Goal: Task Accomplishment & Management: Manage account settings

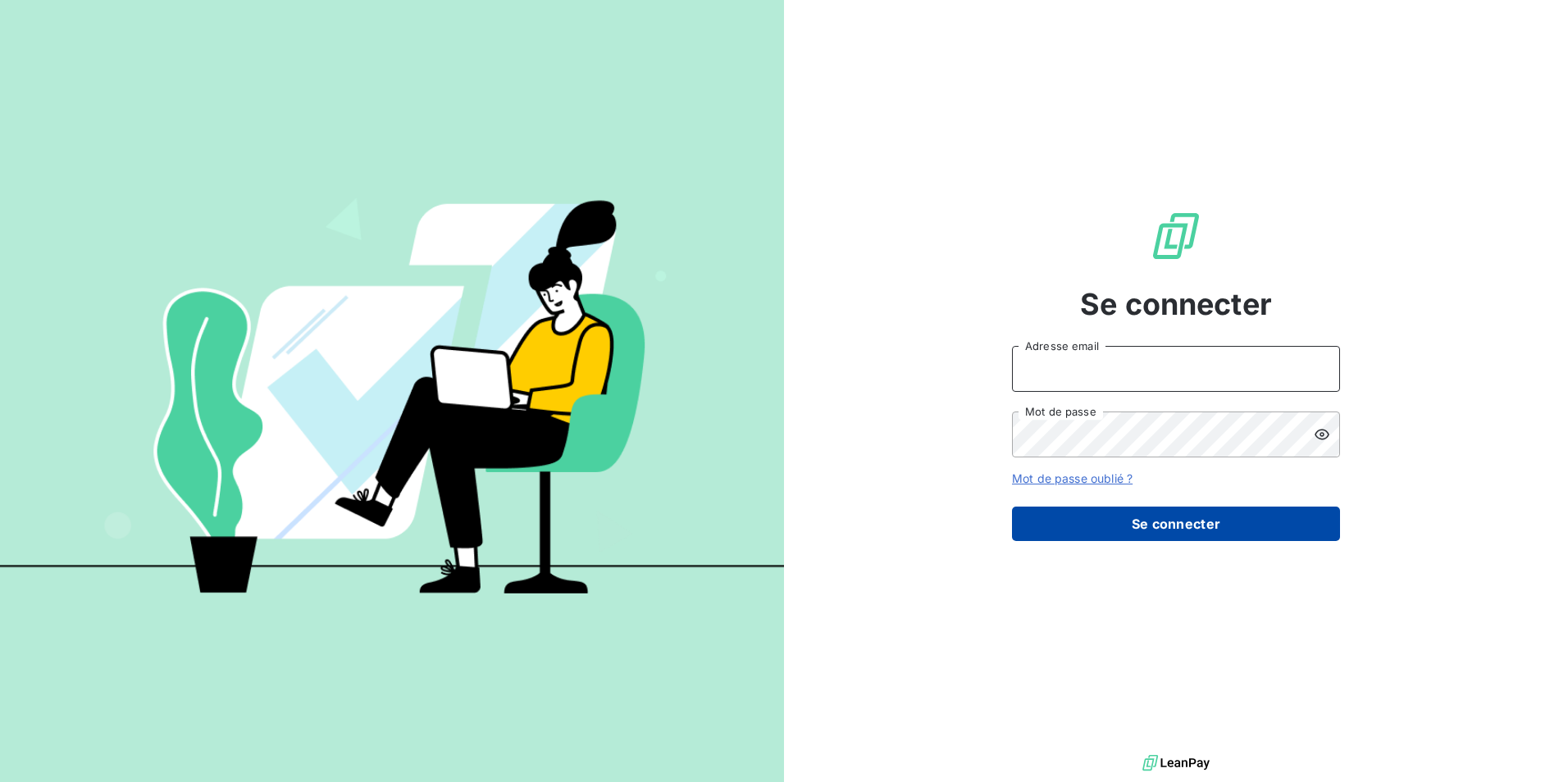
type input "[EMAIL_ADDRESS][DOMAIN_NAME]"
click at [1146, 533] on button "Se connecter" at bounding box center [1176, 524] width 328 height 35
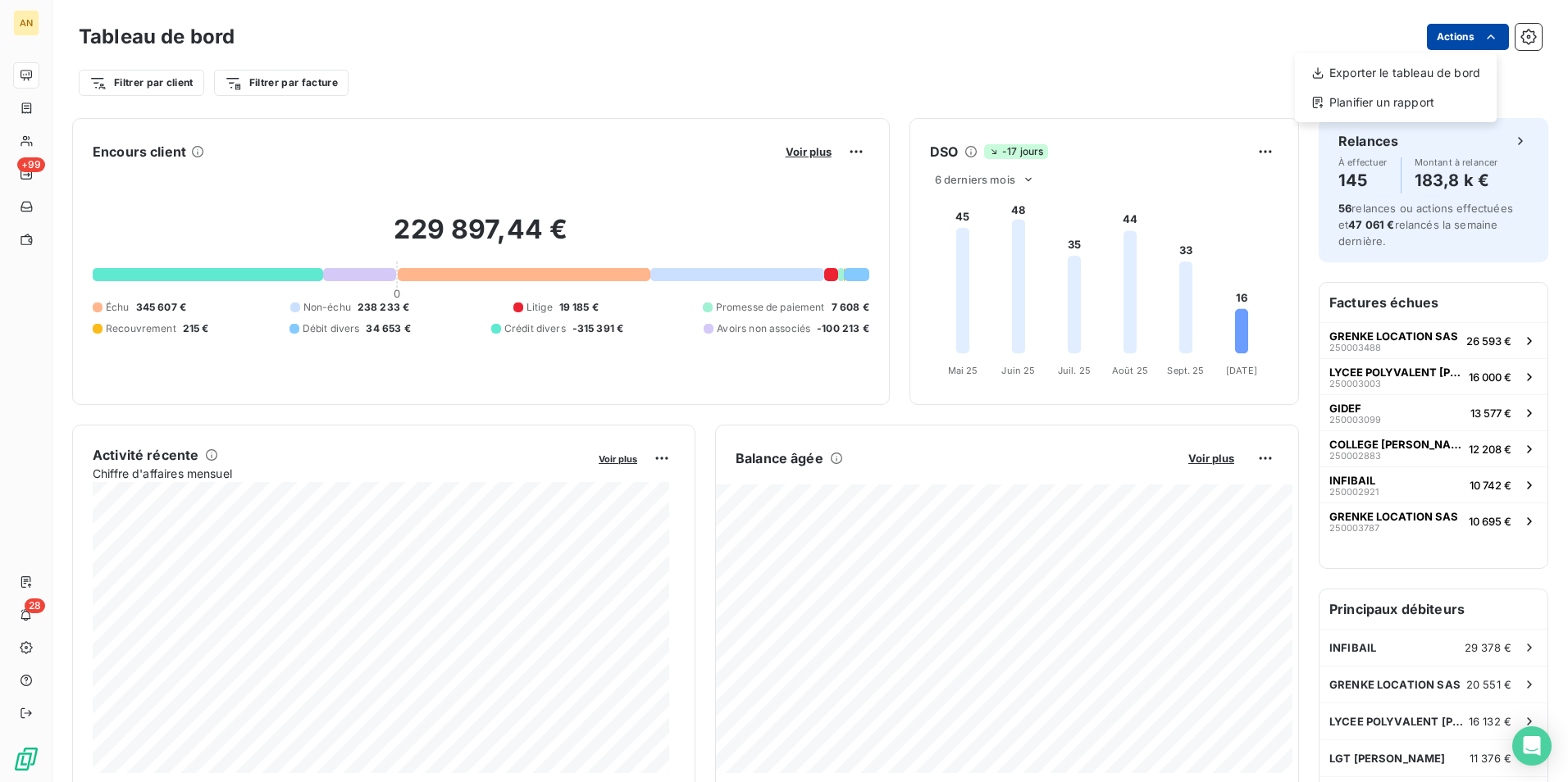
click at [1444, 40] on html "AN +99 28 Tableau de bord Actions Exporter le tableau de bord Planifier un rapp…" at bounding box center [784, 391] width 1568 height 782
click at [1166, 70] on html "AN +99 28 Tableau de bord Actions Exporter le tableau de bord Planifier un rapp…" at bounding box center [784, 391] width 1568 height 782
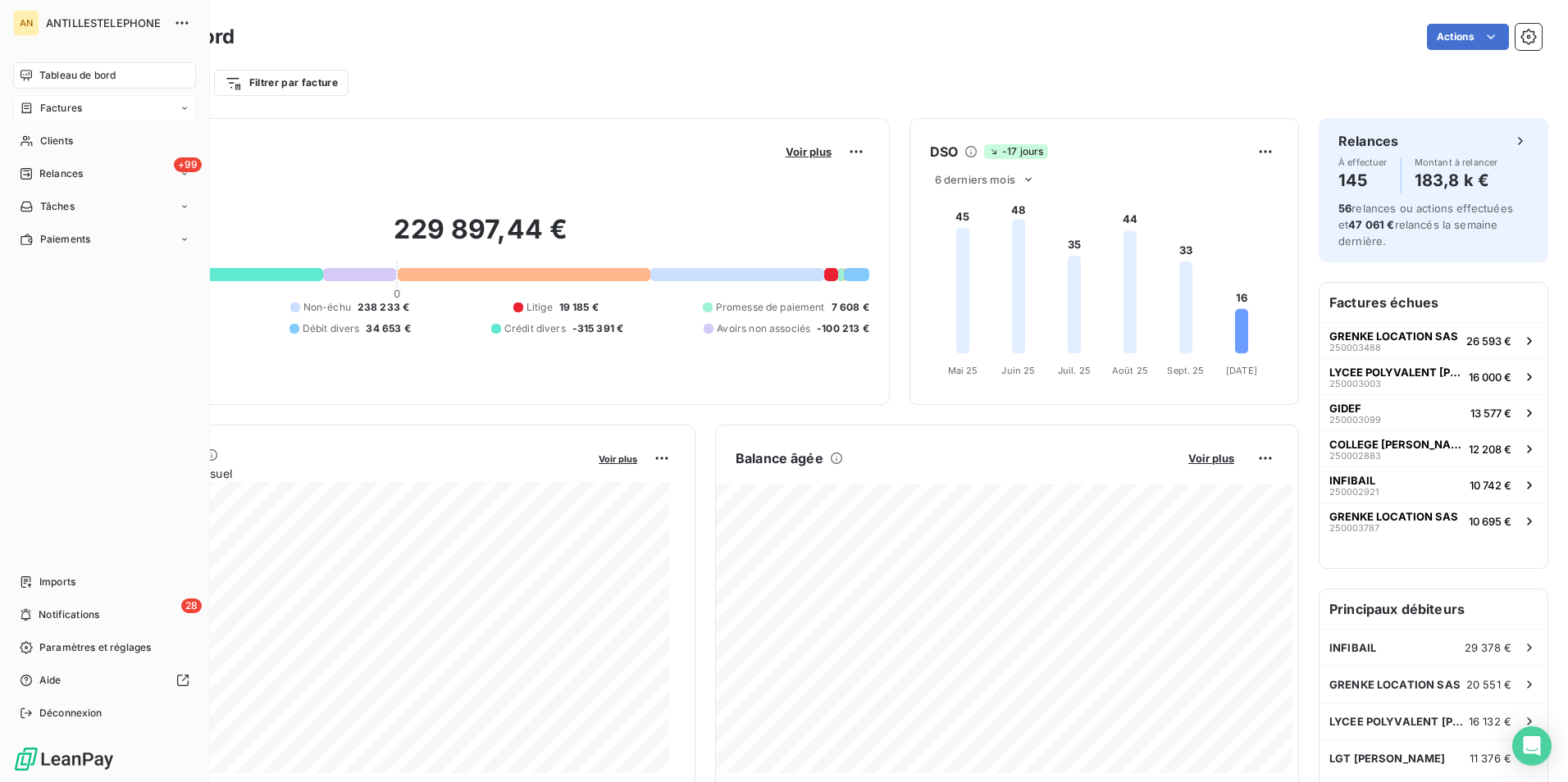
click at [63, 109] on span "Factures" at bounding box center [62, 107] width 42 height 14
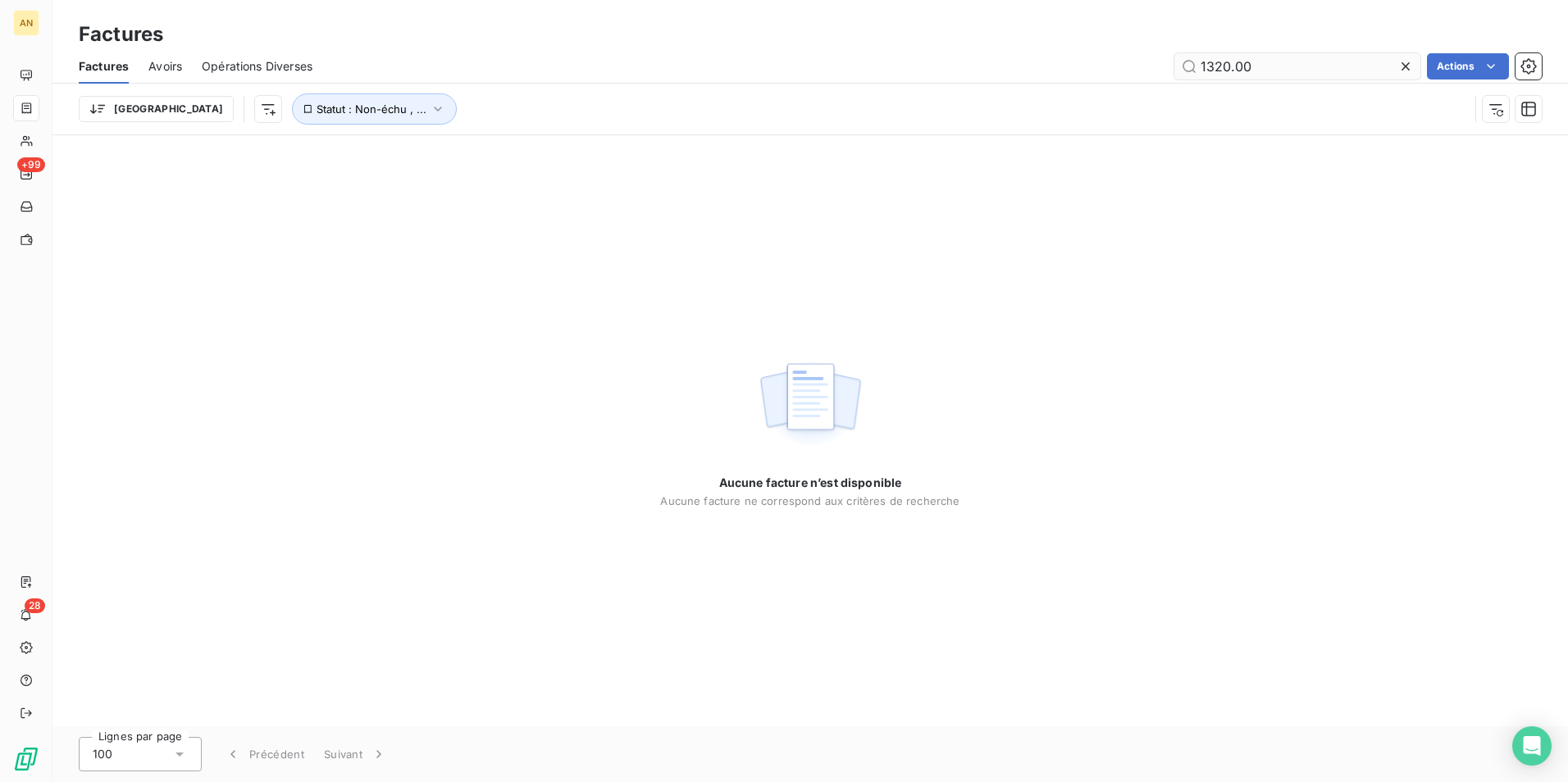
drag, startPoint x: 1302, startPoint y: 69, endPoint x: 1193, endPoint y: 66, distance: 109.0
click at [1193, 66] on input "1320.00" at bounding box center [1297, 66] width 246 height 26
type input "31.53"
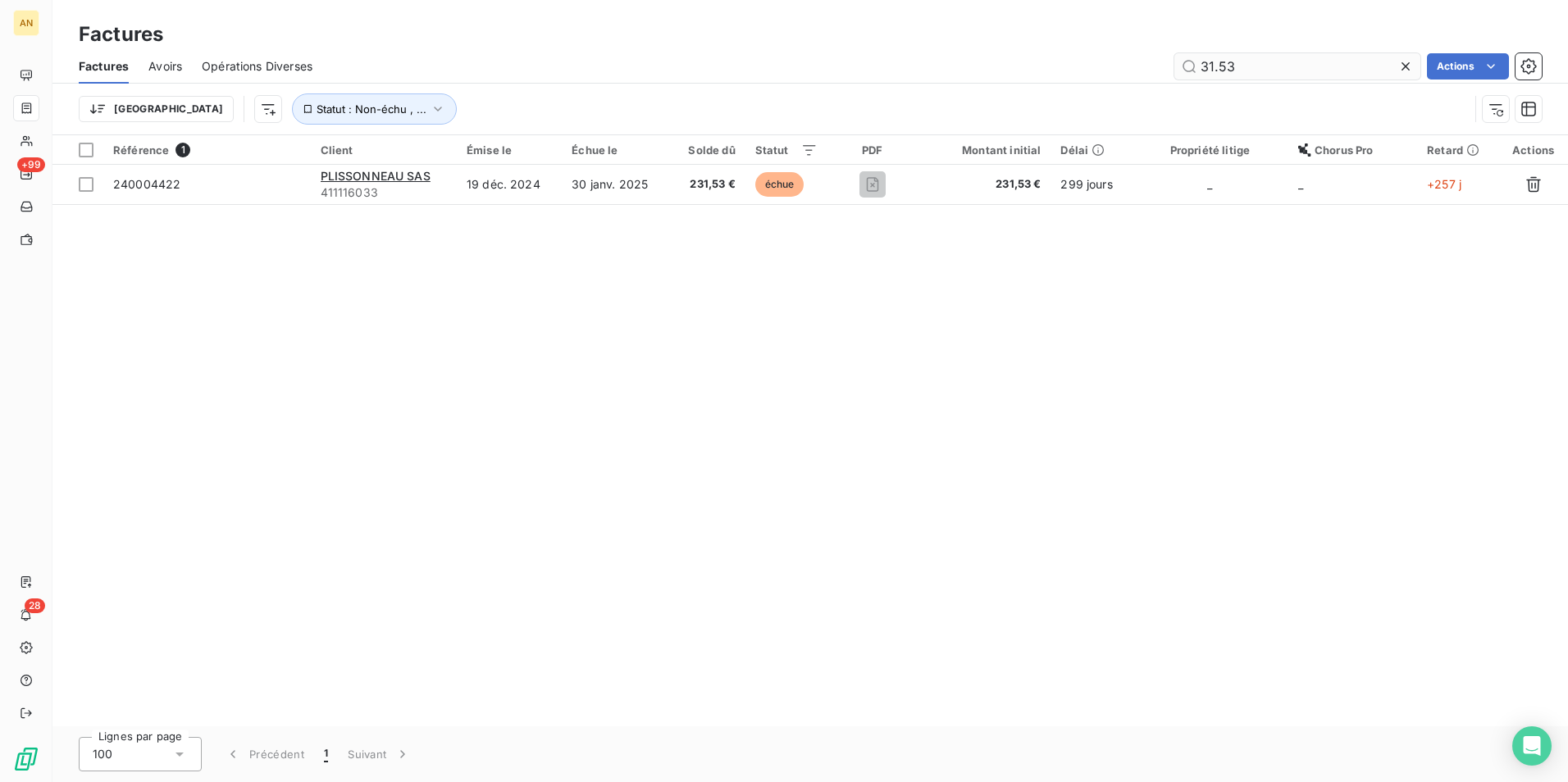
drag, startPoint x: 1241, startPoint y: 69, endPoint x: 1202, endPoint y: 69, distance: 39.0
click at [1202, 69] on input "31.53" at bounding box center [1297, 66] width 246 height 26
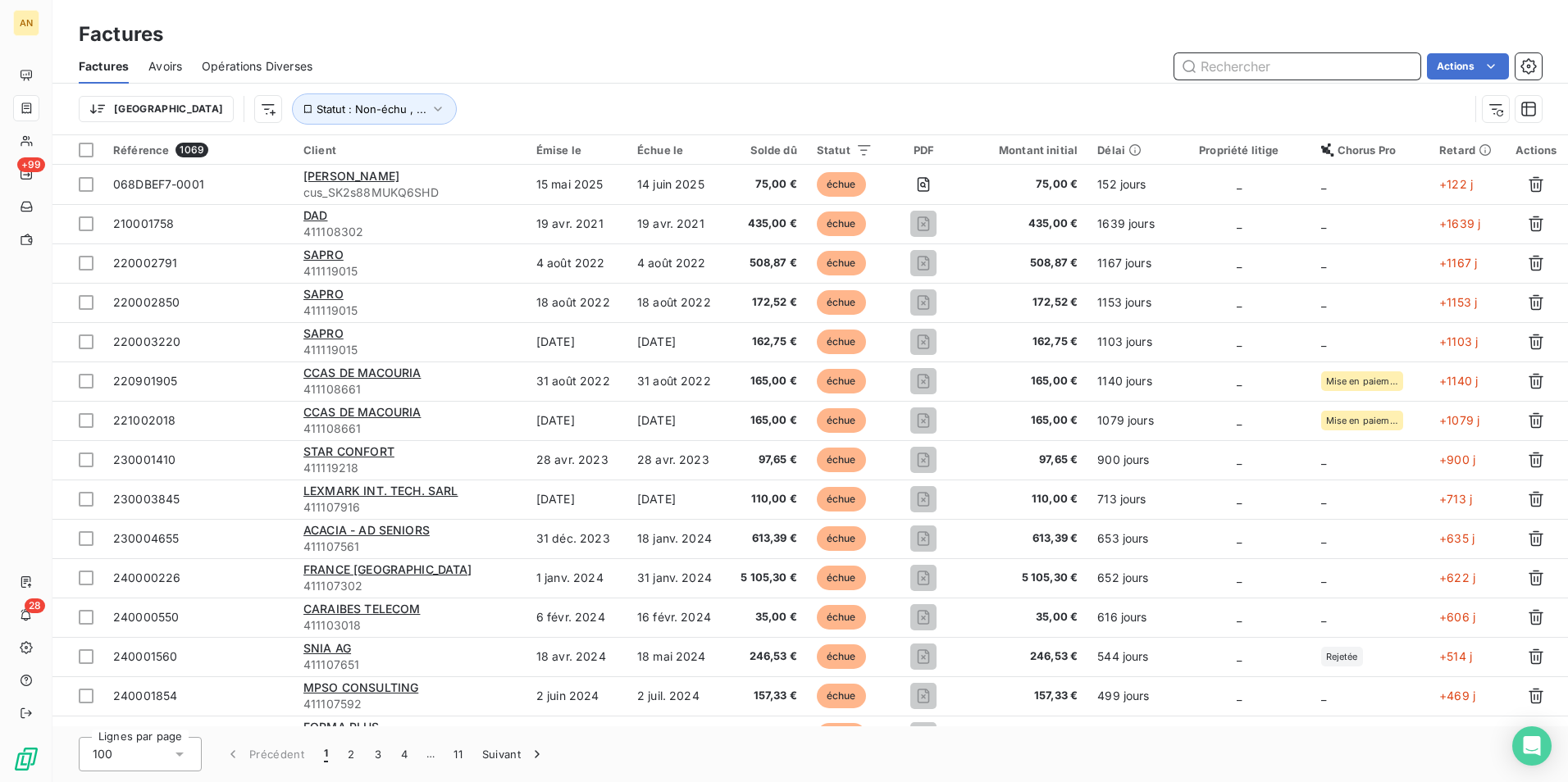
type input "G"
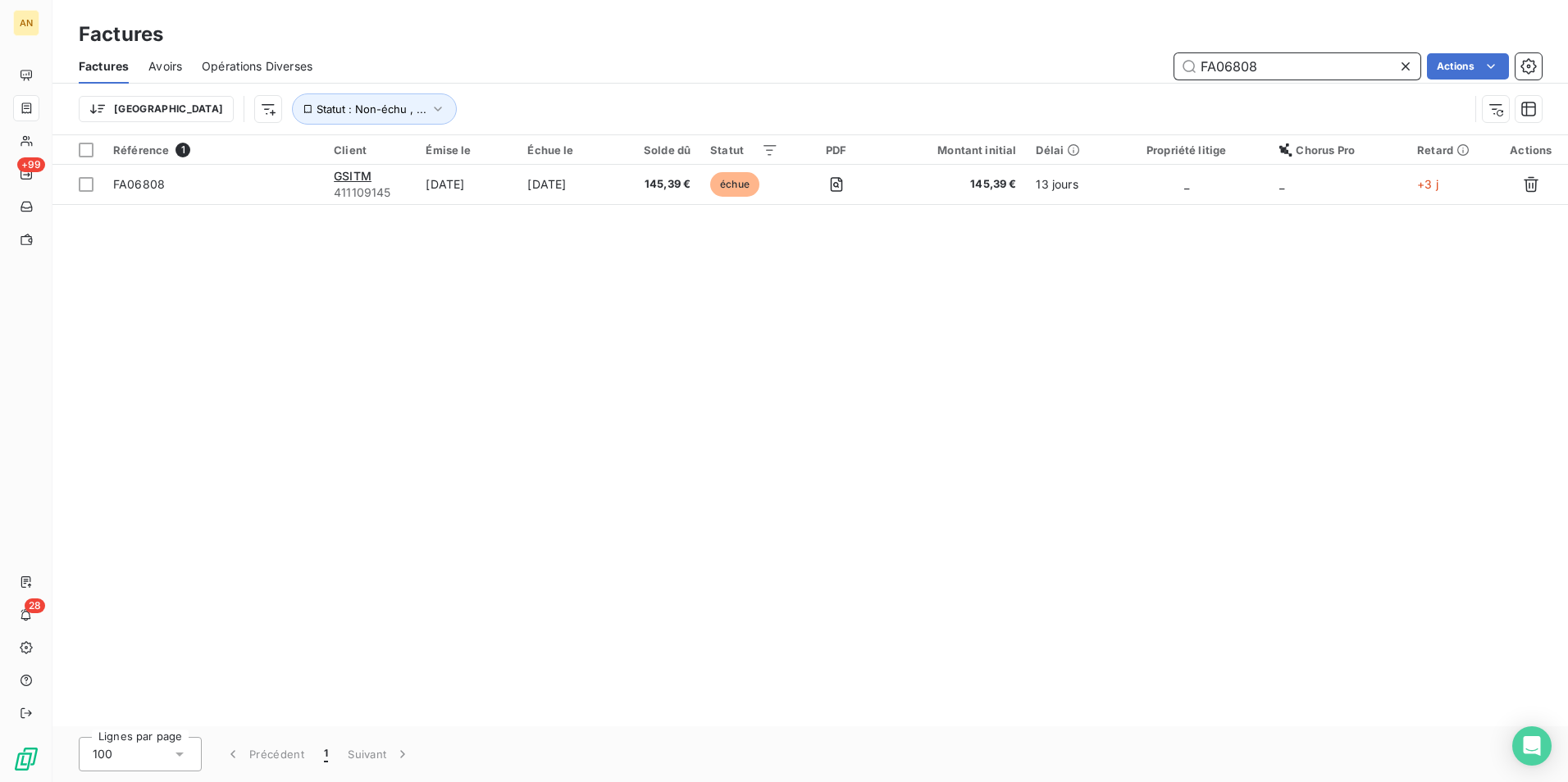
drag, startPoint x: 1252, startPoint y: 63, endPoint x: 1275, endPoint y: 63, distance: 23.0
click at [1275, 63] on input "FA06808" at bounding box center [1297, 66] width 246 height 26
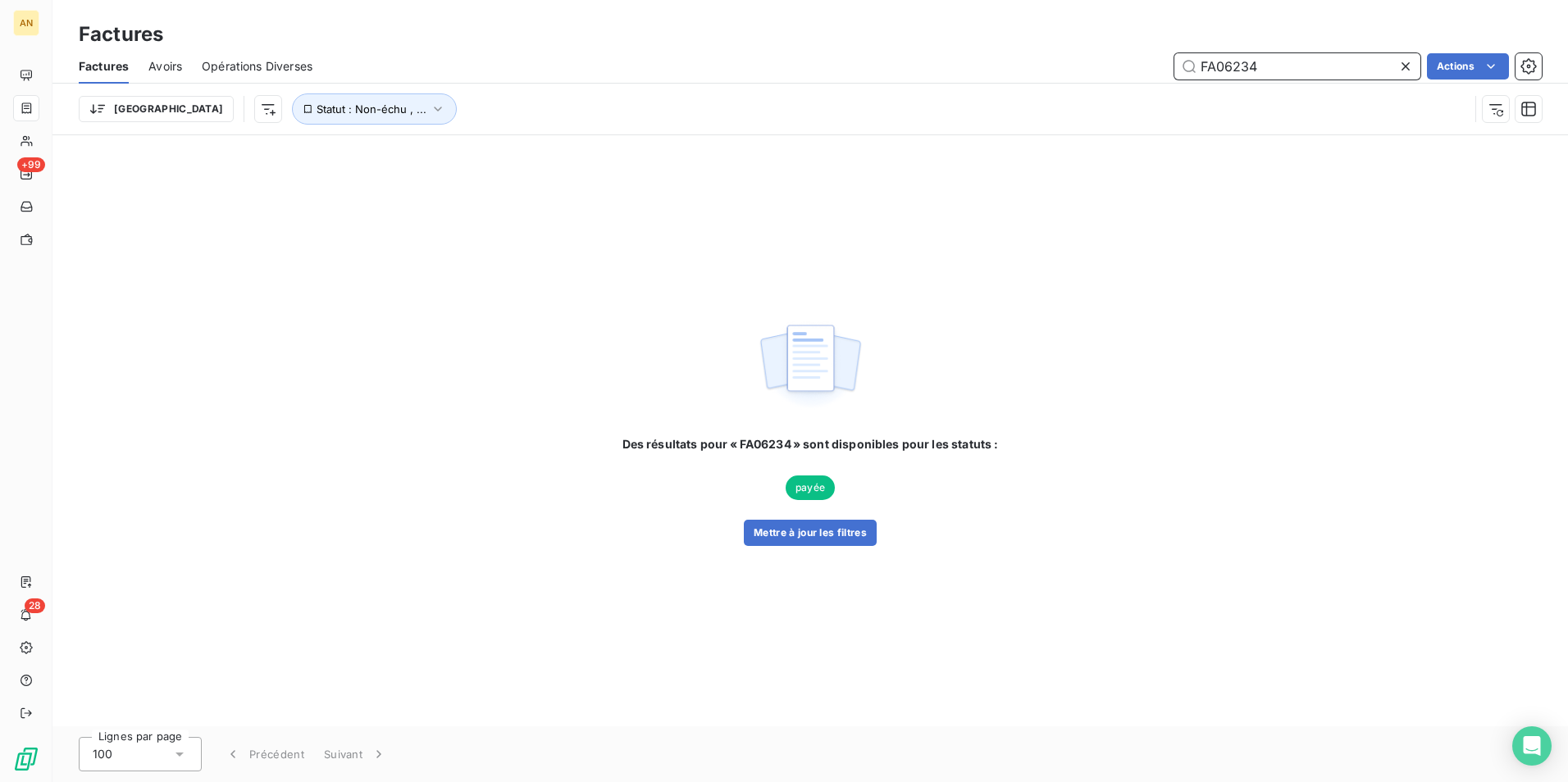
click at [1238, 65] on input "FA06234" at bounding box center [1297, 66] width 246 height 26
drag, startPoint x: 1233, startPoint y: 63, endPoint x: 1404, endPoint y: 63, distance: 171.0
click at [1385, 66] on input "FA06534" at bounding box center [1297, 66] width 246 height 26
click at [317, 103] on span "Statut : Non-échu , ..." at bounding box center [372, 109] width 110 height 14
click at [588, 148] on div "non-échue échue" at bounding box center [513, 151] width 237 height 35
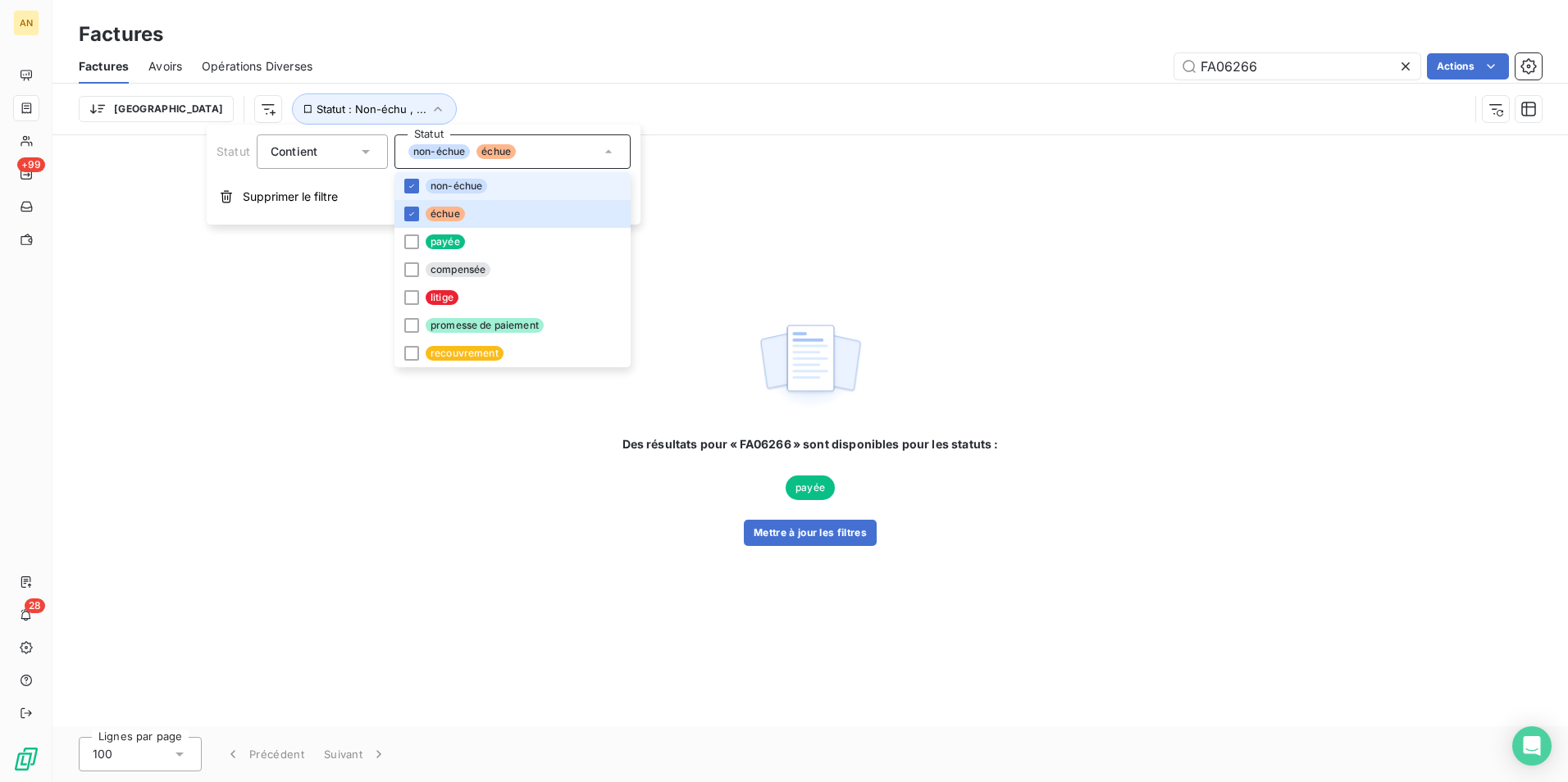
click at [589, 143] on div "non-échue échue" at bounding box center [513, 151] width 237 height 35
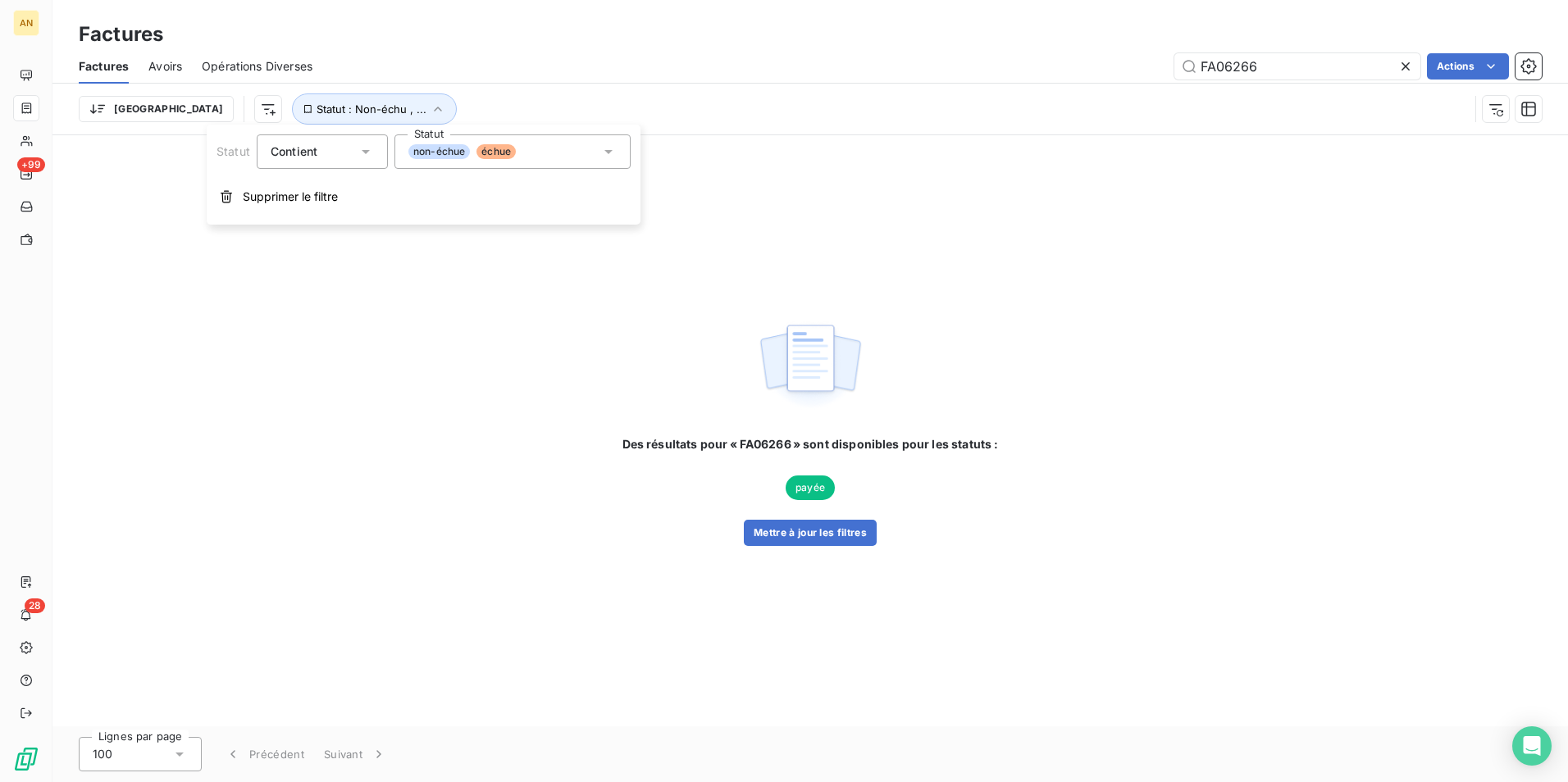
click at [1255, 176] on div "Des résultats pour « FA06266 » sont disponibles pour les statuts : payée Mettre…" at bounding box center [810, 431] width 1516 height 591
drag, startPoint x: 1341, startPoint y: 57, endPoint x: 1095, endPoint y: 66, distance: 246.2
click at [1095, 66] on div "FA06266 Actions" at bounding box center [937, 66] width 1210 height 26
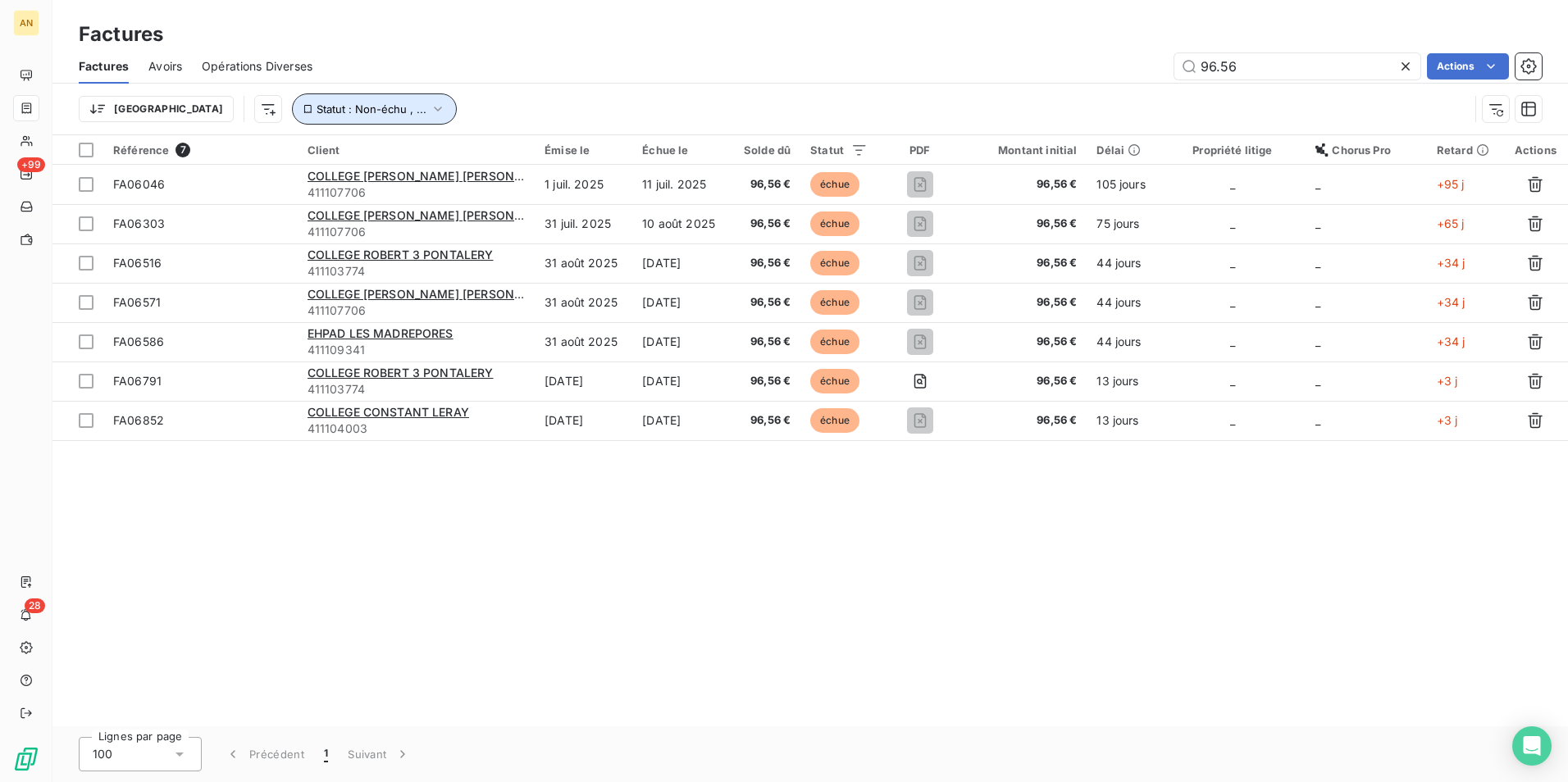
click at [317, 104] on span "Statut : Non-échu , ..." at bounding box center [372, 109] width 110 height 14
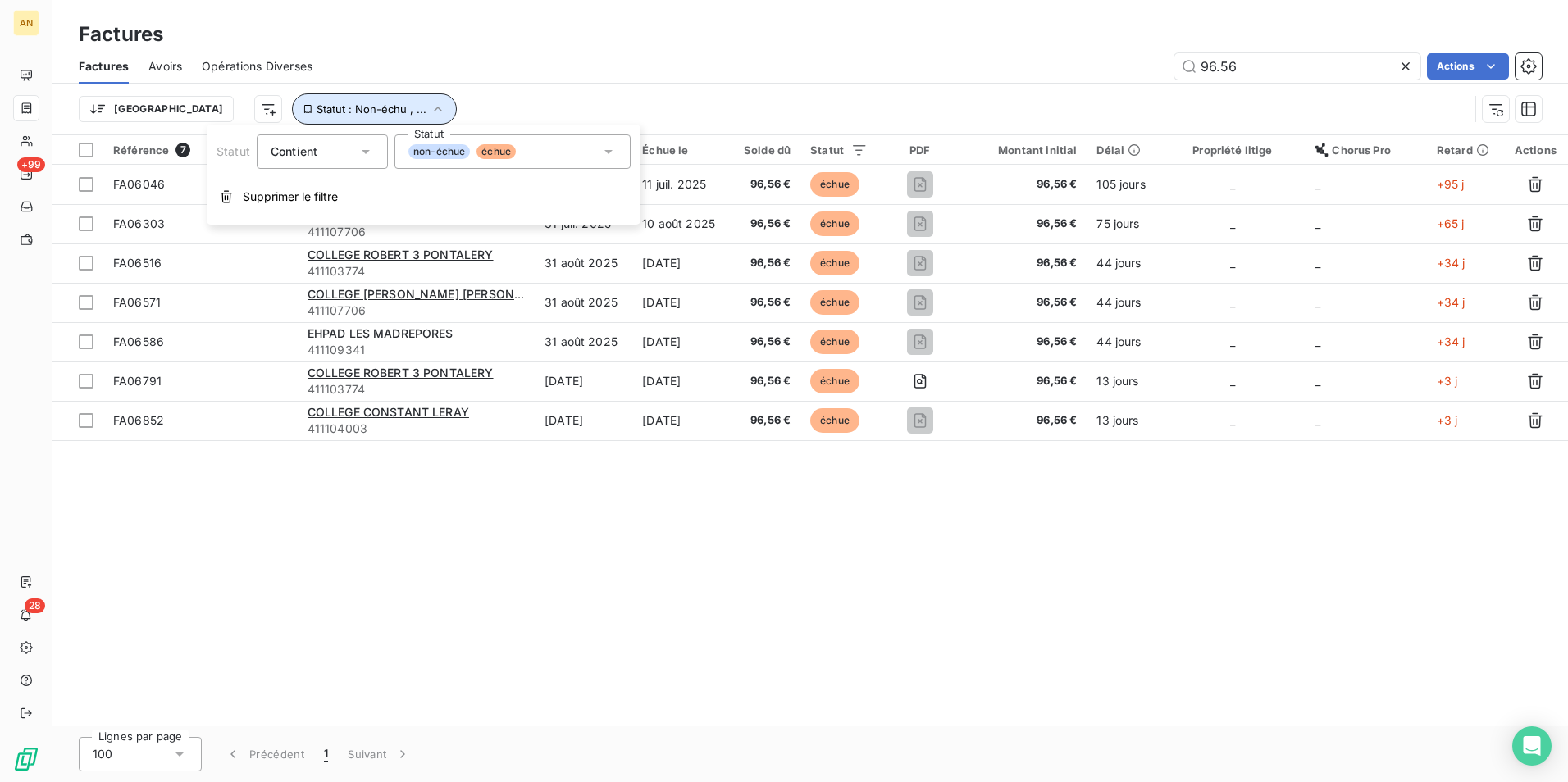
click at [317, 113] on span "Statut : Non-échu , ..." at bounding box center [372, 109] width 110 height 14
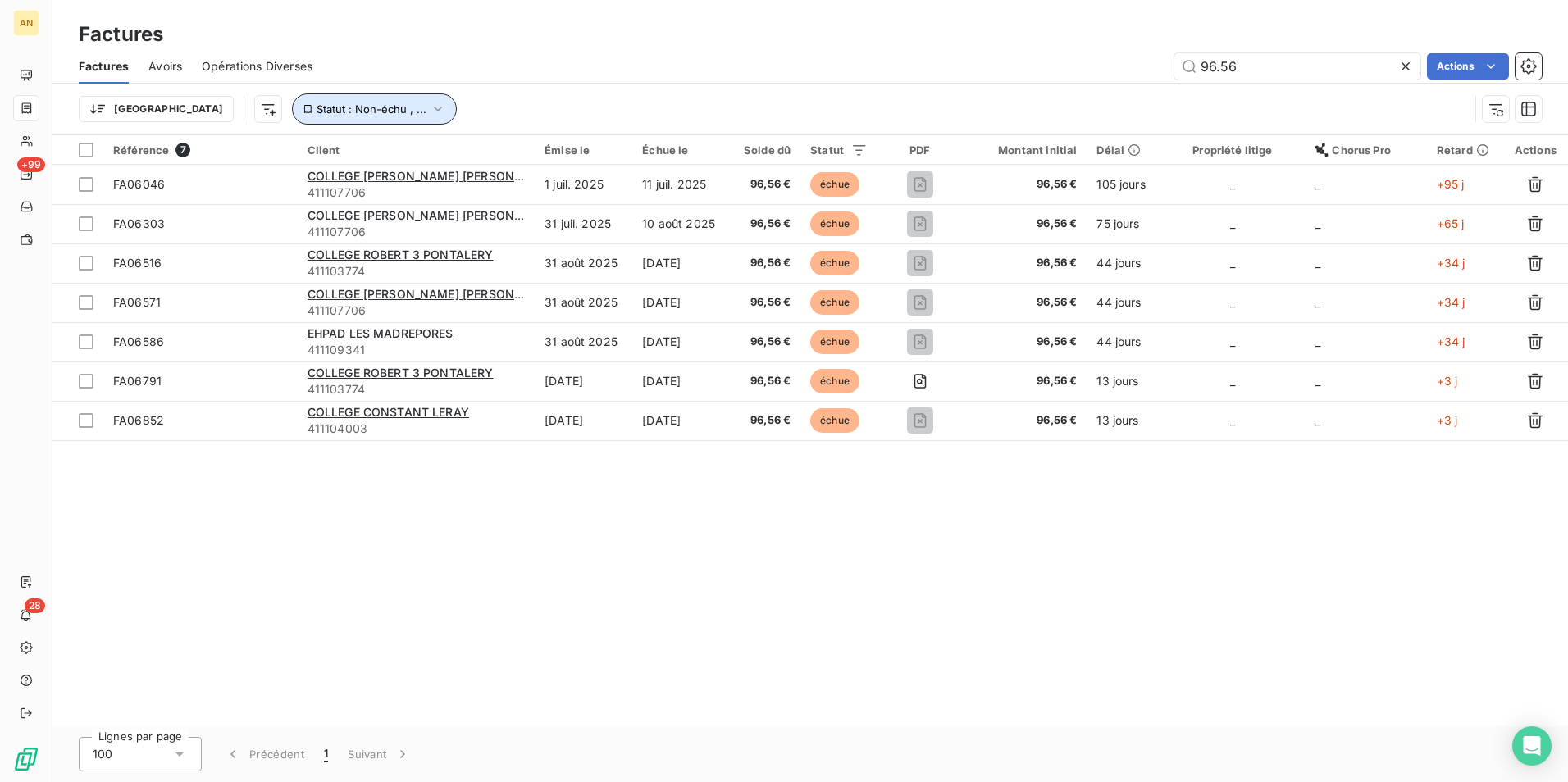
click at [317, 113] on span "Statut : Non-échu , ..." at bounding box center [372, 109] width 110 height 14
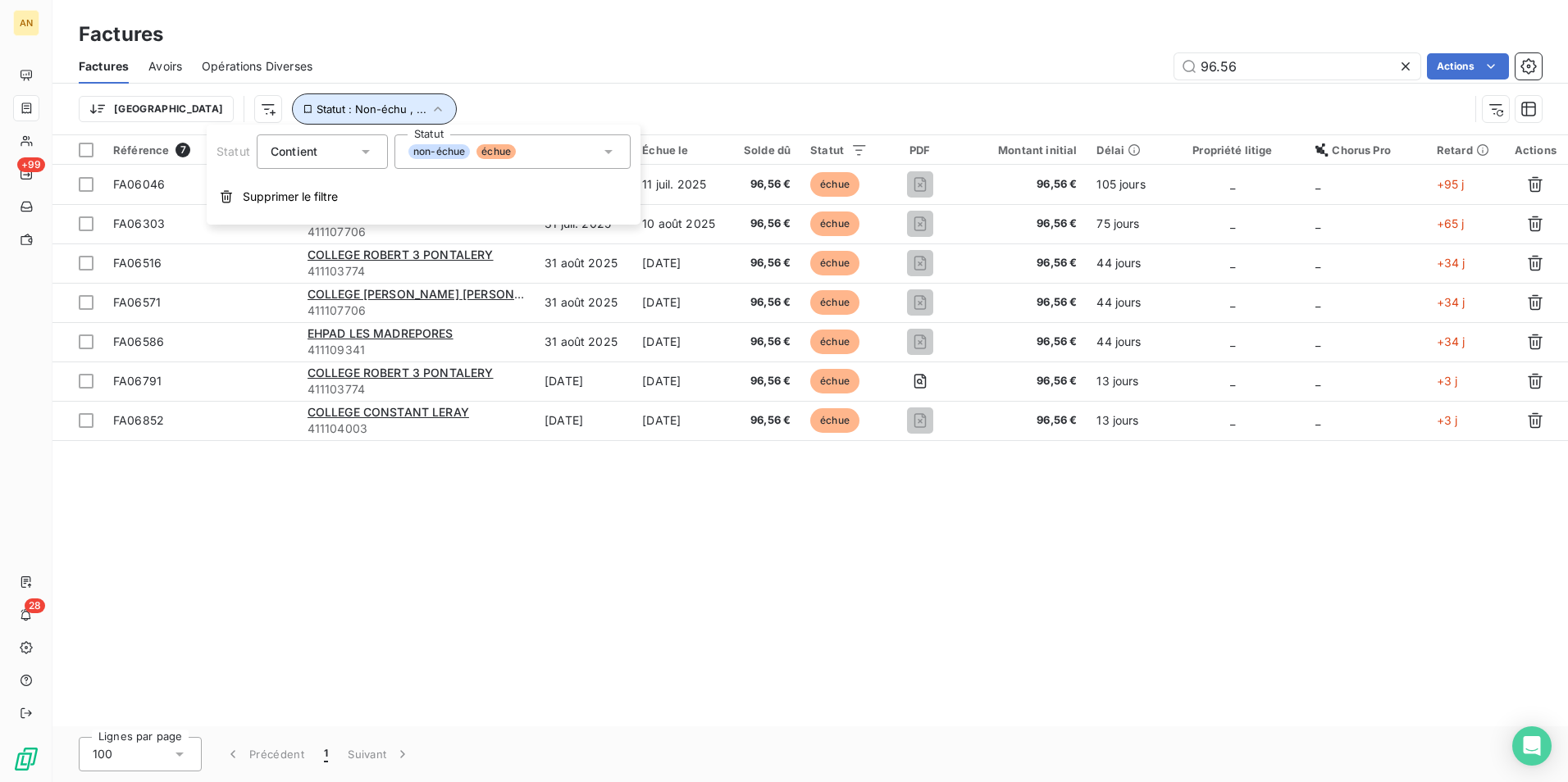
click at [317, 106] on span "Statut : Non-échu , ..." at bounding box center [372, 109] width 110 height 14
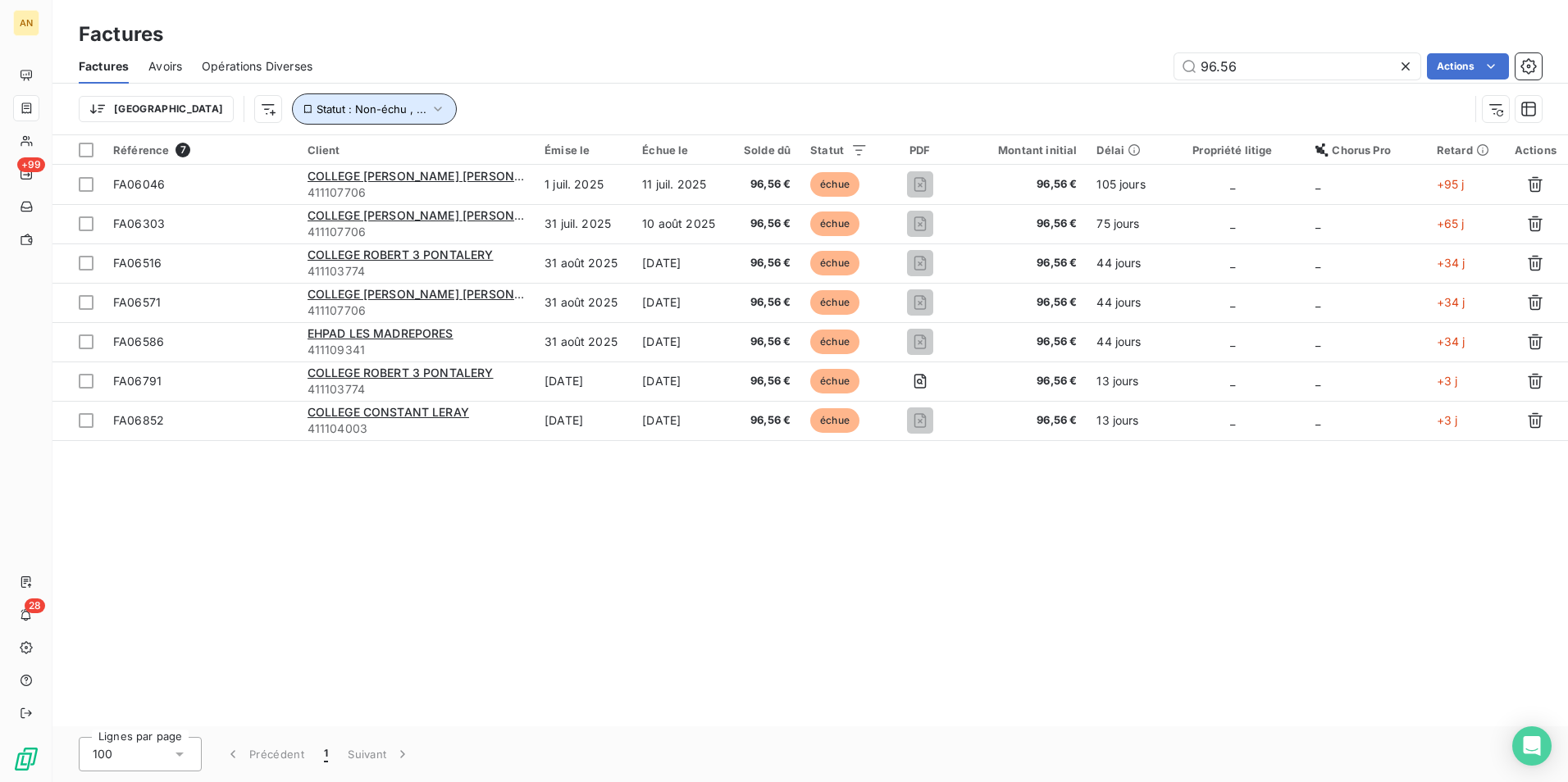
click at [430, 105] on icon "button" at bounding box center [438, 108] width 16 height 16
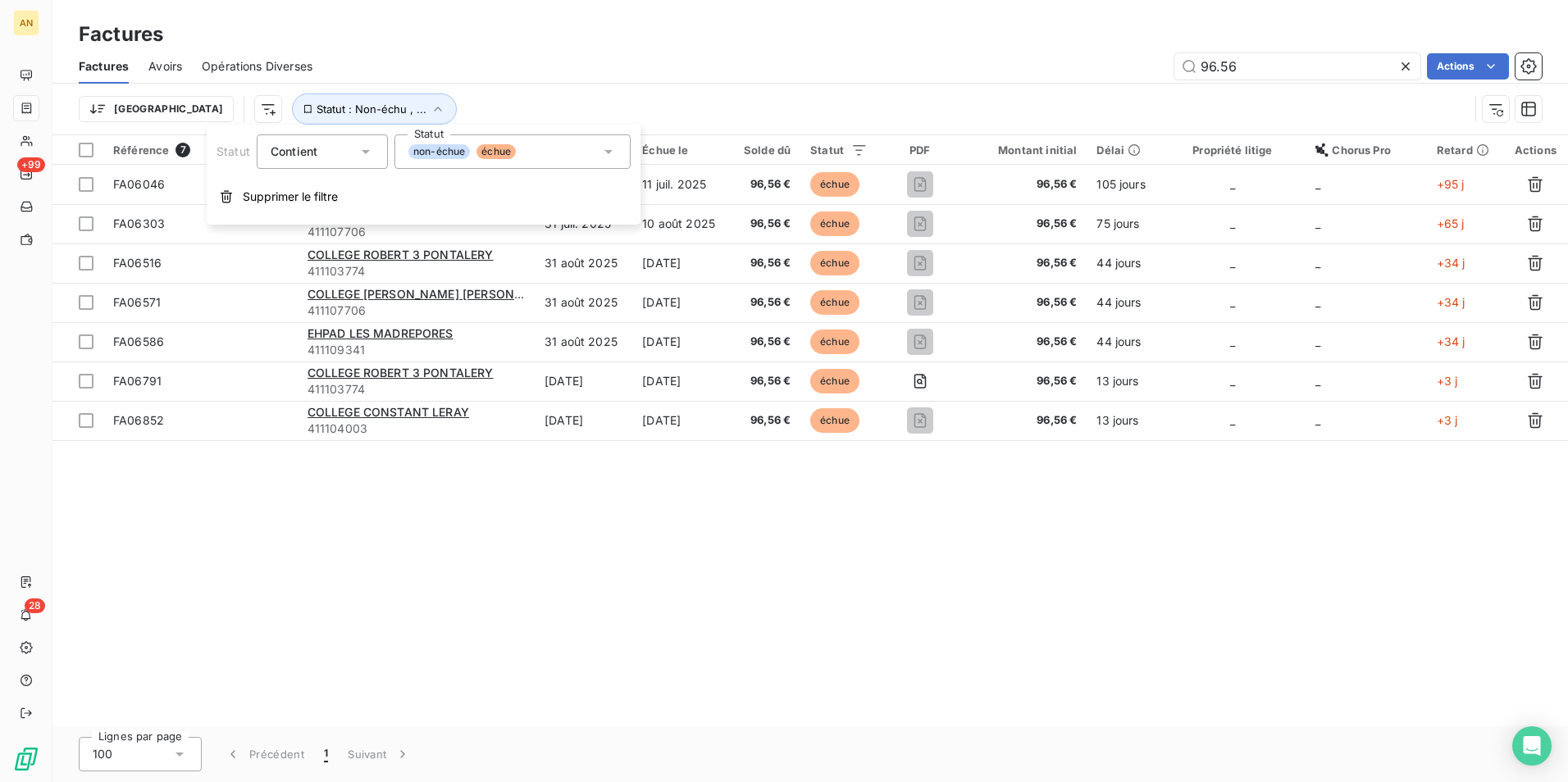
click at [606, 149] on icon at bounding box center [608, 151] width 16 height 16
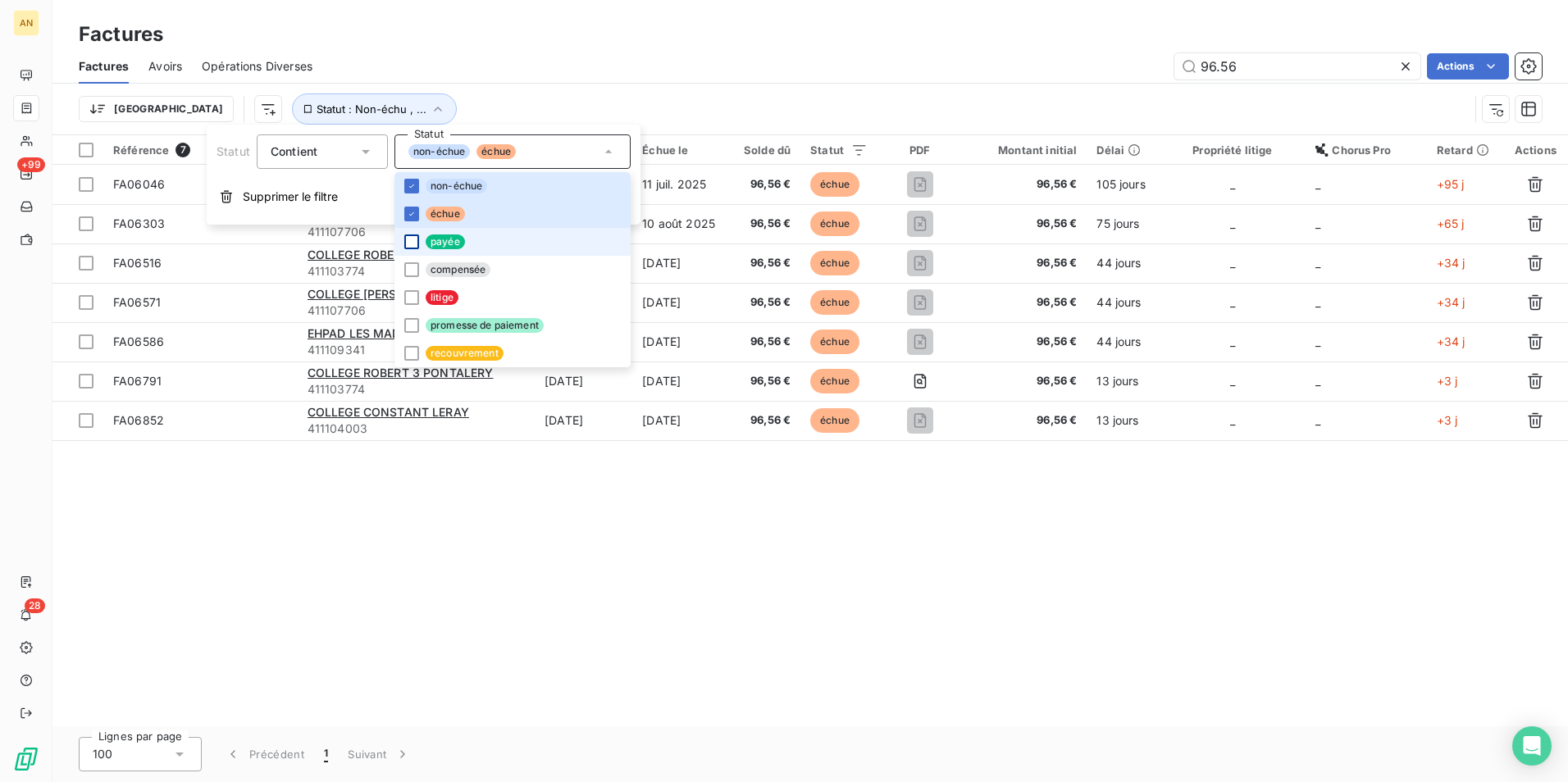
click at [413, 240] on div at bounding box center [411, 242] width 14 height 14
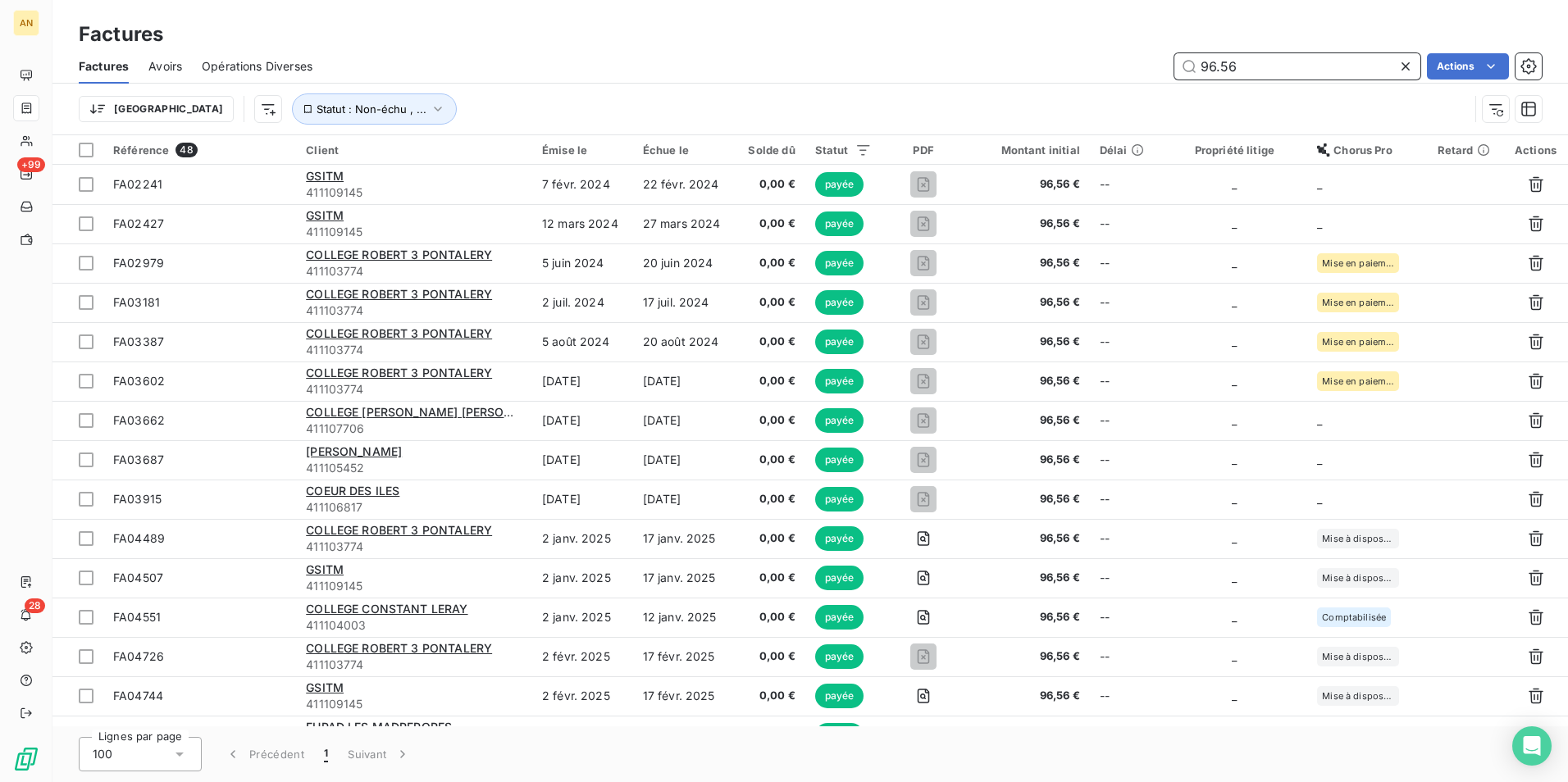
click at [1275, 63] on input "96.56" at bounding box center [1297, 66] width 246 height 26
drag, startPoint x: 1275, startPoint y: 63, endPoint x: 1129, endPoint y: 68, distance: 146.1
click at [1124, 66] on div "96.56 Actions" at bounding box center [937, 66] width 1210 height 26
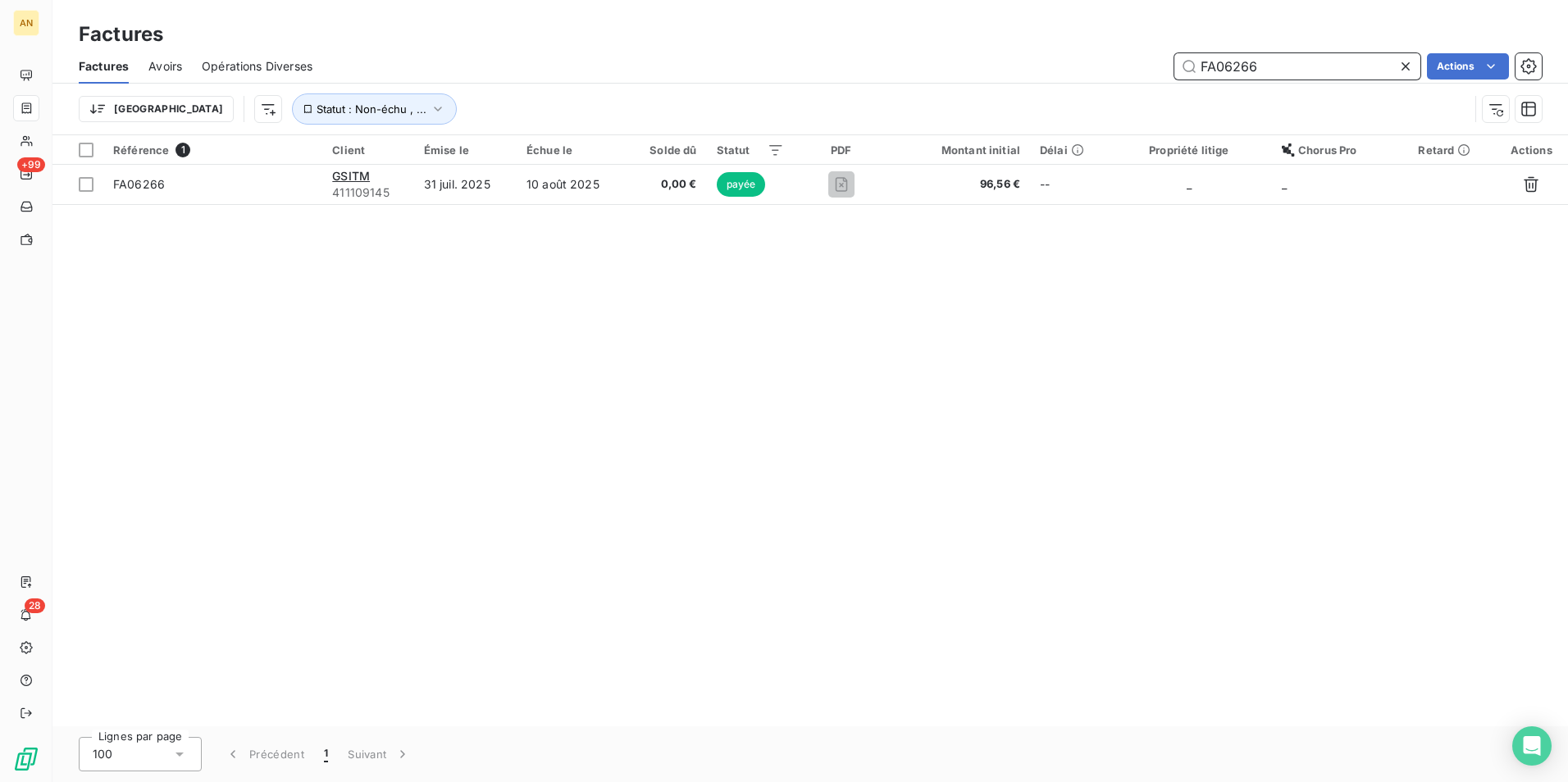
drag, startPoint x: 1234, startPoint y: 67, endPoint x: 1355, endPoint y: 67, distance: 121.0
click at [1345, 67] on input "FA06266" at bounding box center [1297, 66] width 246 height 26
drag, startPoint x: 1263, startPoint y: 62, endPoint x: 1163, endPoint y: 62, distance: 100.0
click at [1161, 62] on div "FA06534 Actions" at bounding box center [937, 66] width 1210 height 26
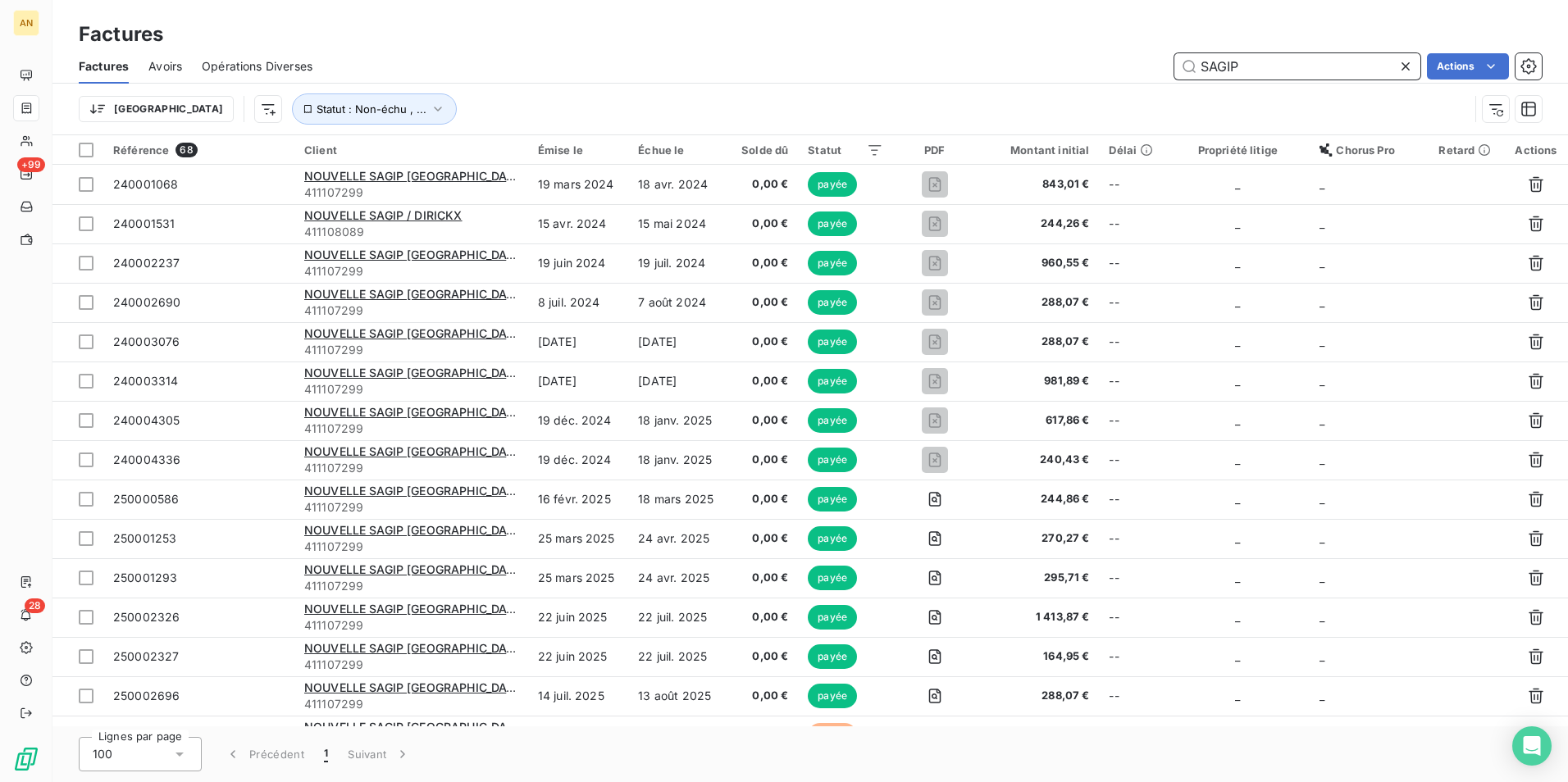
drag, startPoint x: 1239, startPoint y: 68, endPoint x: 1167, endPoint y: 62, distance: 72.2
click at [1167, 62] on div "SAGIP Actions" at bounding box center [937, 66] width 1210 height 26
type input "31.53"
